Goal: Find specific page/section: Find specific page/section

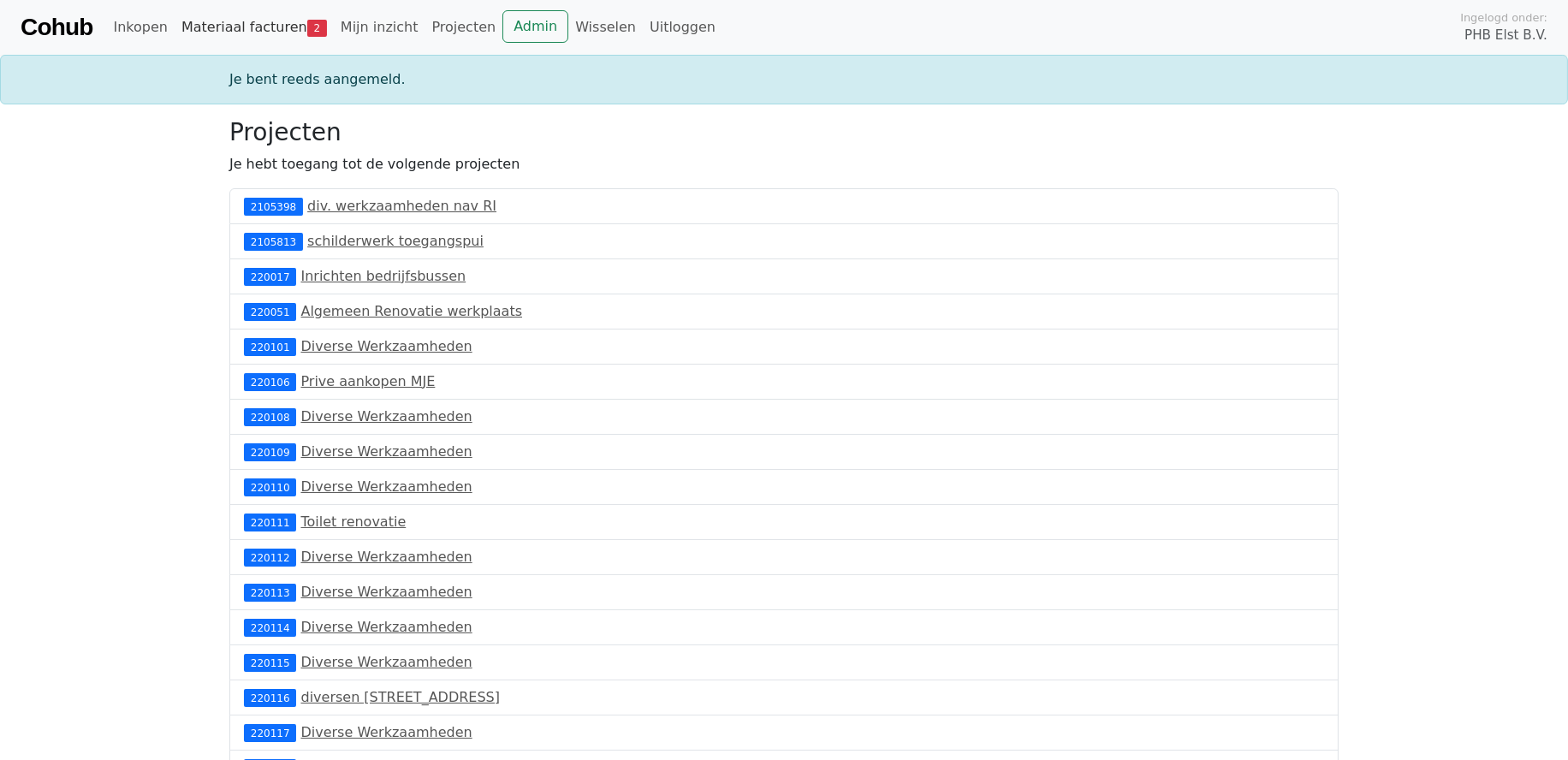
click at [229, 29] on link "Materiaal facturen 2" at bounding box center [254, 27] width 159 height 34
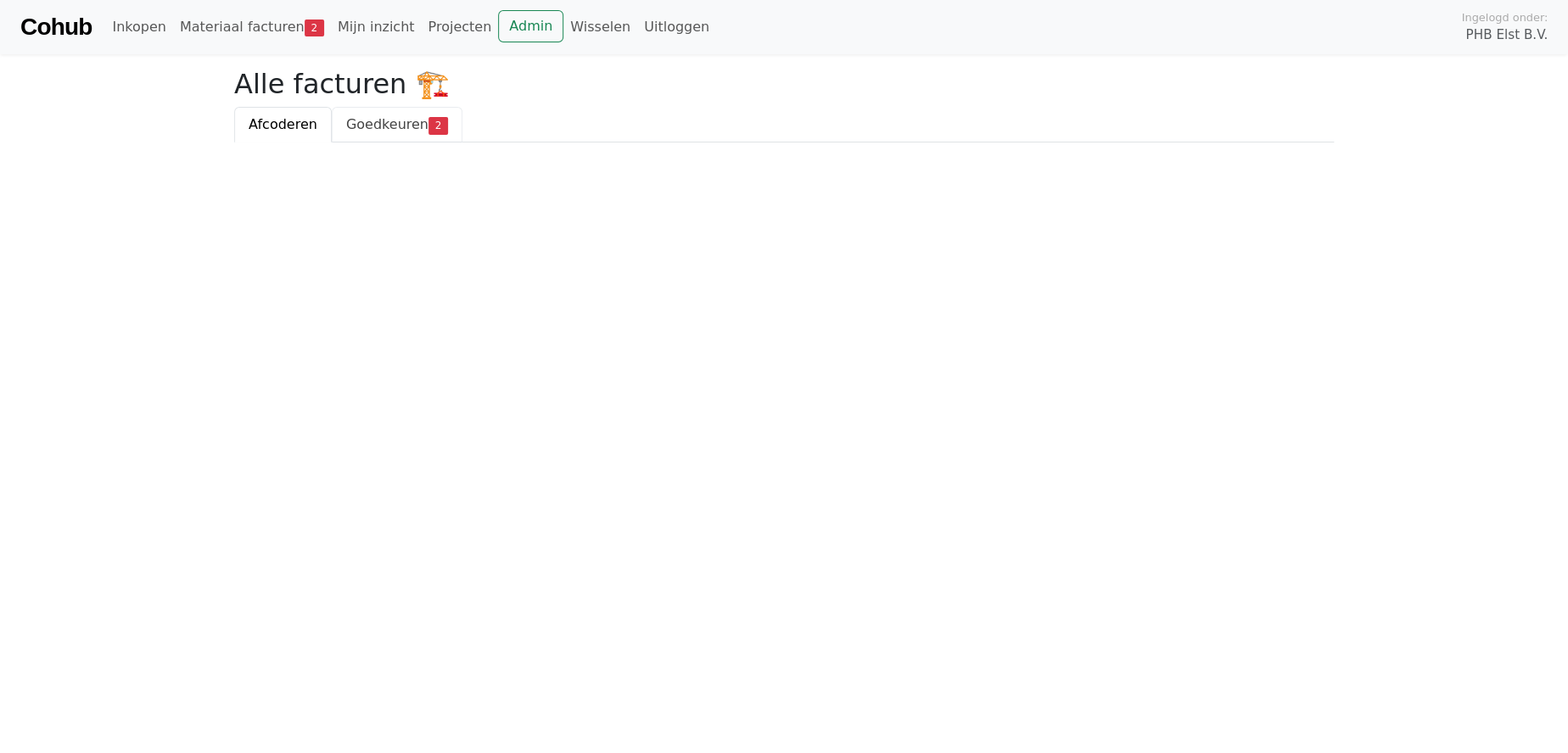
click at [383, 123] on span "Goedkeuren" at bounding box center [387, 124] width 82 height 16
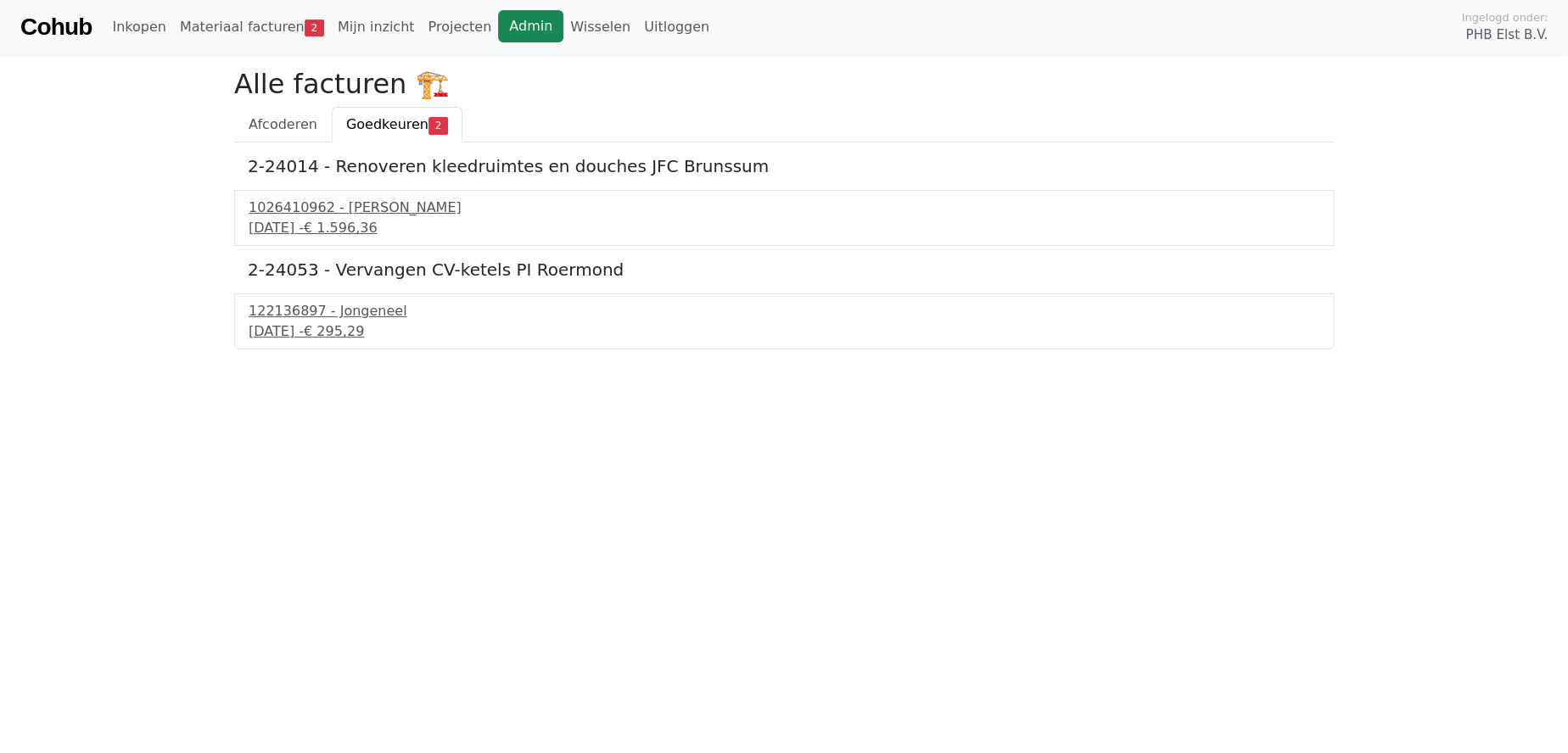
click at [498, 28] on link "Admin" at bounding box center [531, 26] width 66 height 32
